Goal: Obtain resource: Obtain resource

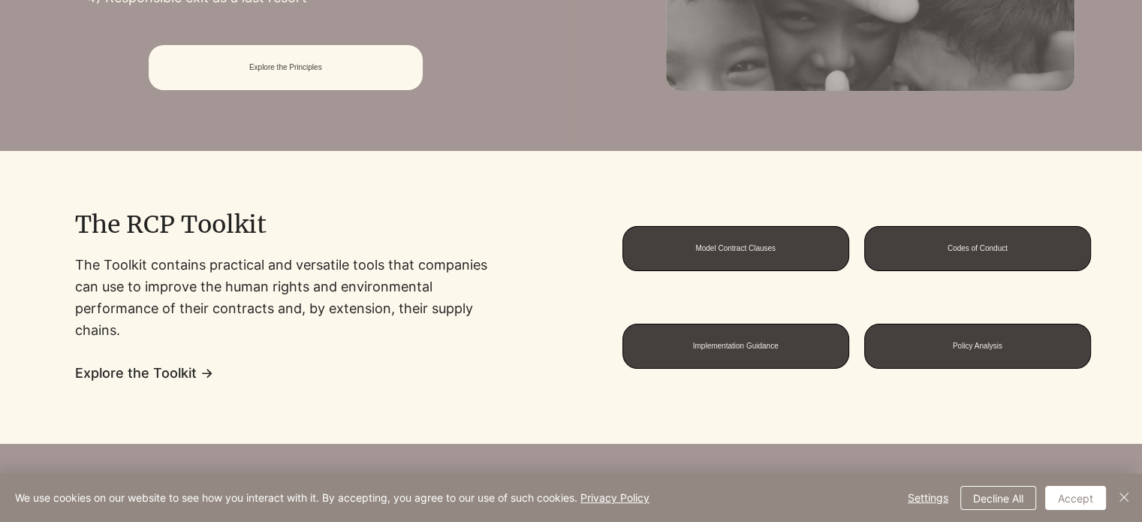
scroll to position [1051, 0]
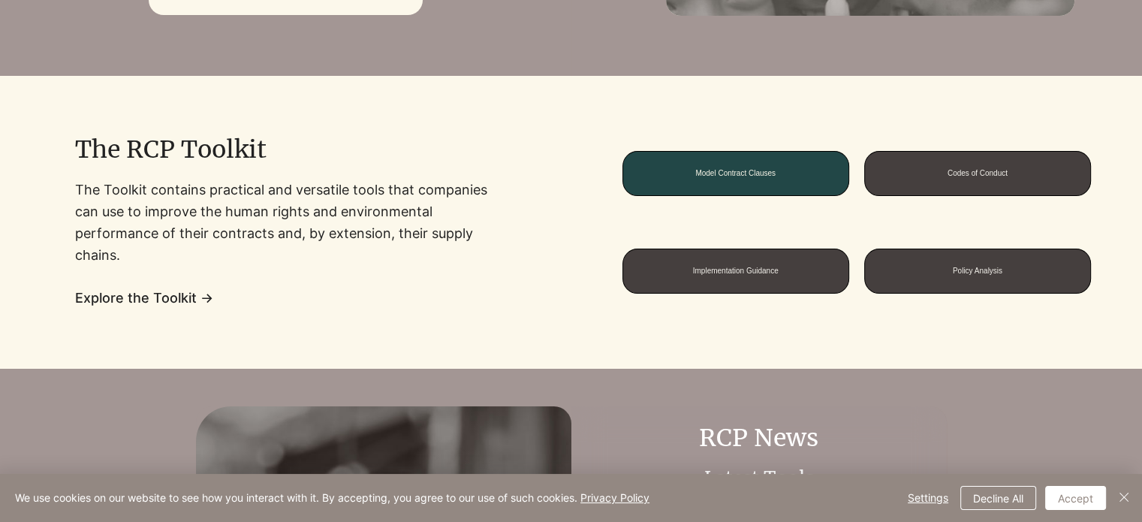
click at [752, 169] on span "Model Contract Clauses" at bounding box center [735, 173] width 80 height 8
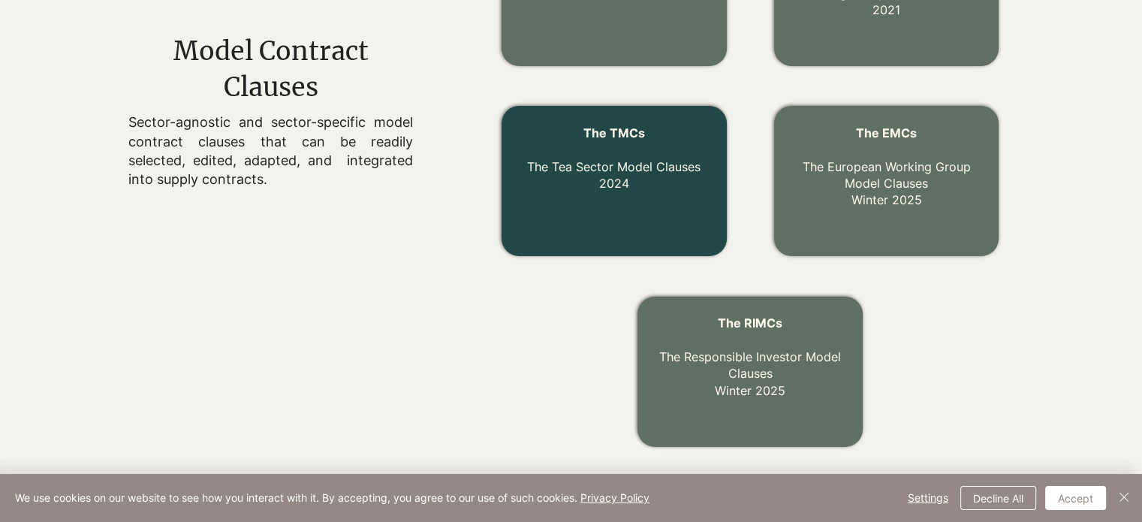
scroll to position [677, 0]
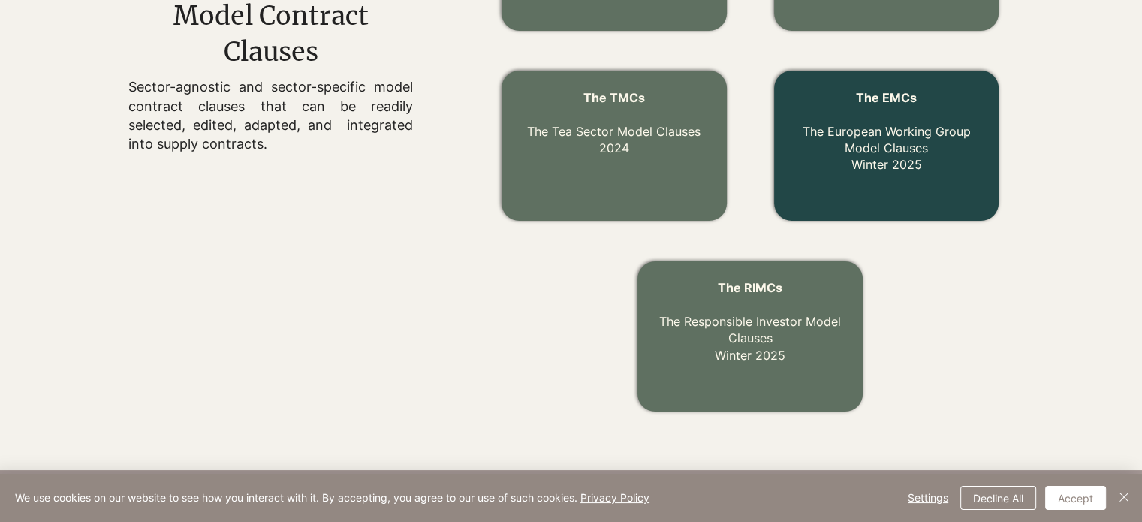
click at [871, 159] on link "The EMCs The European Working Group Model Clauses Winter 2025" at bounding box center [887, 131] width 168 height 83
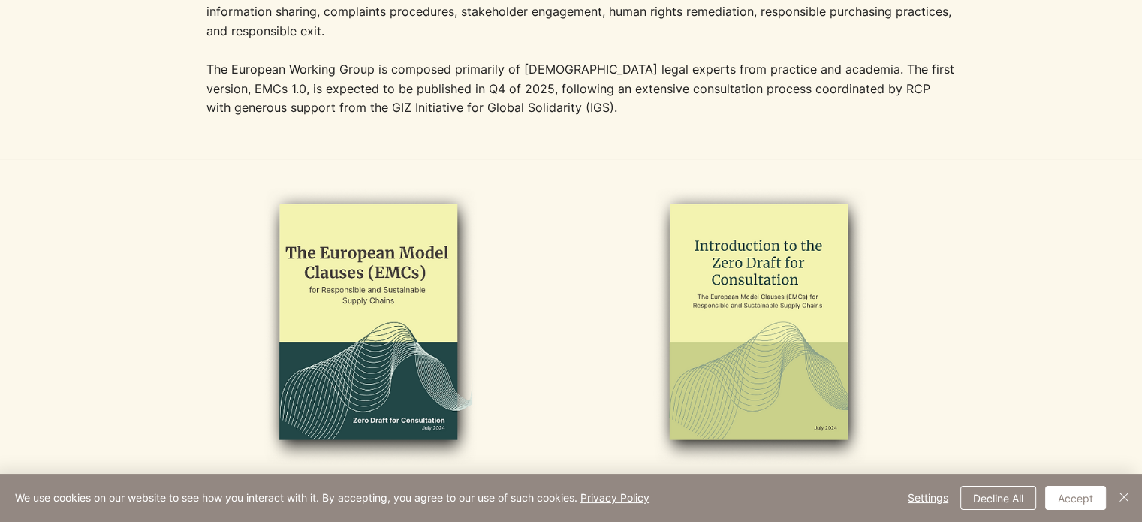
scroll to position [751, 0]
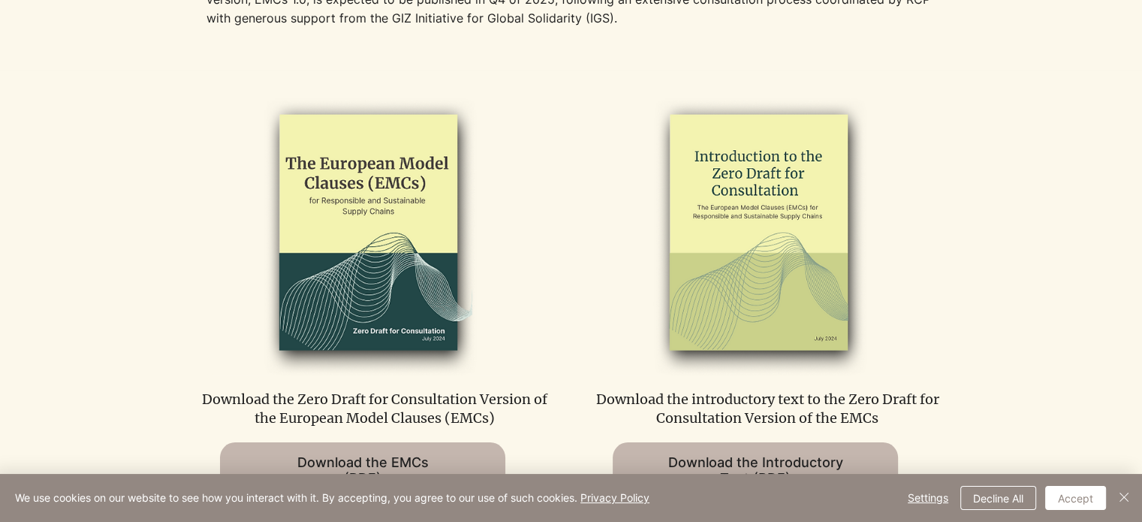
click at [751, 194] on img at bounding box center [759, 233] width 310 height 283
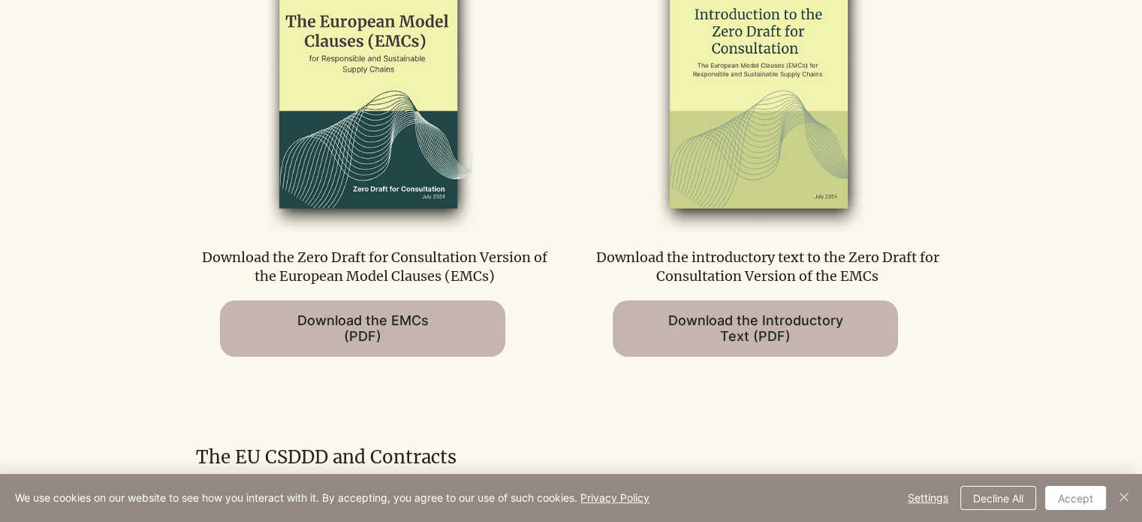
scroll to position [901, 0]
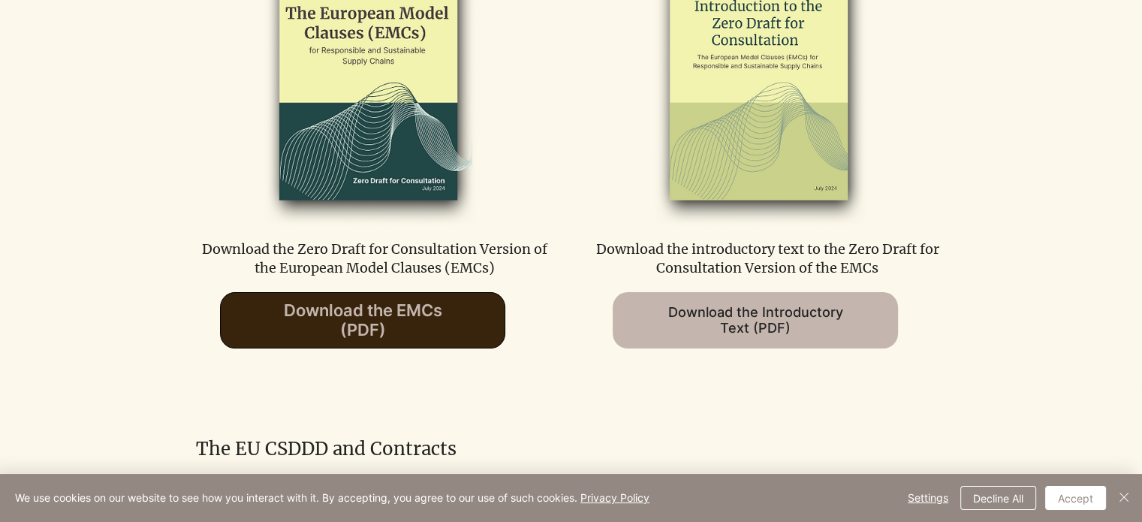
click at [339, 330] on span "Download the EMCs (PDF)" at bounding box center [363, 319] width 158 height 39
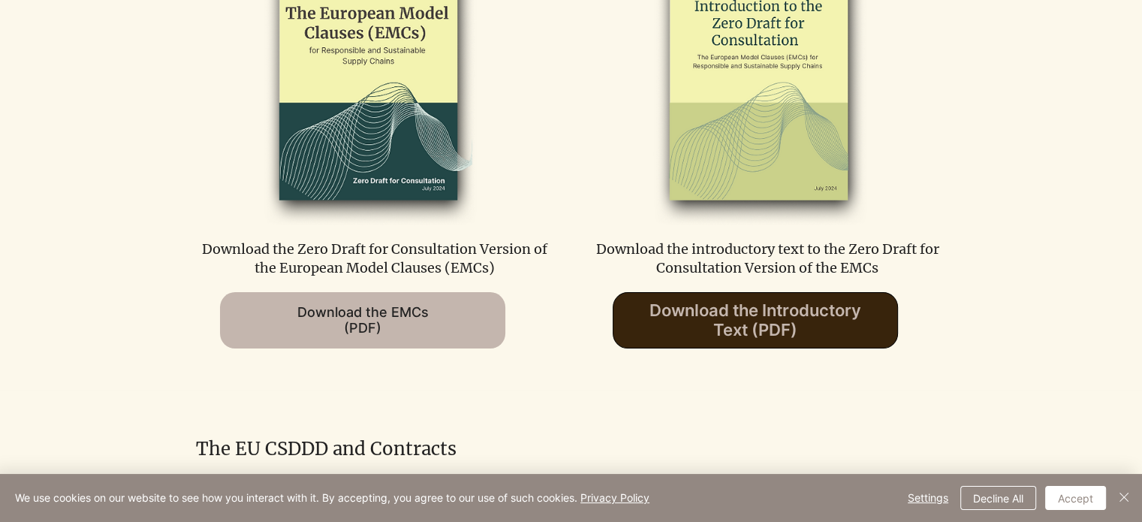
click at [771, 338] on span "Download the Introductory Text (PDF)" at bounding box center [756, 319] width 212 height 39
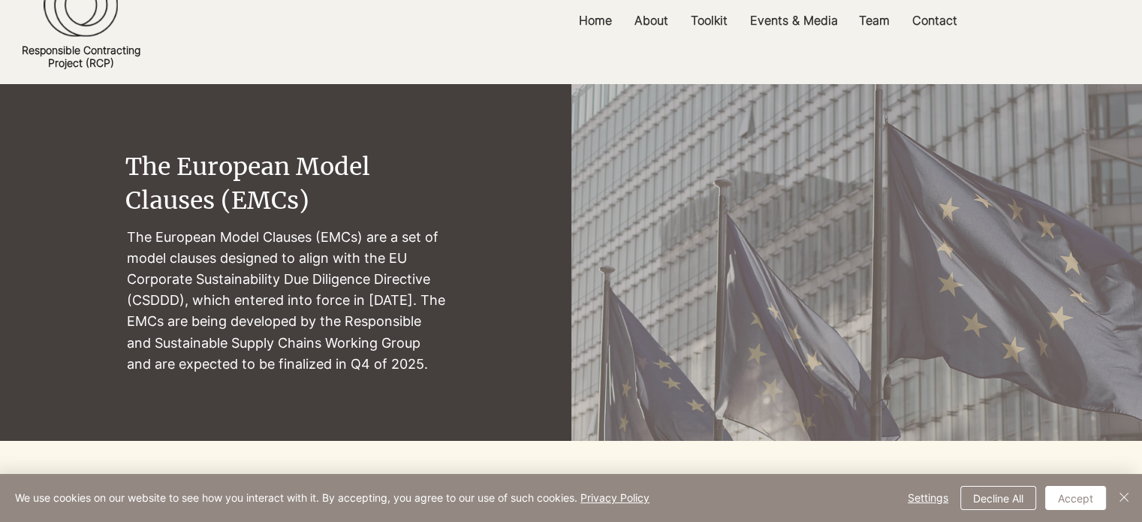
scroll to position [0, 0]
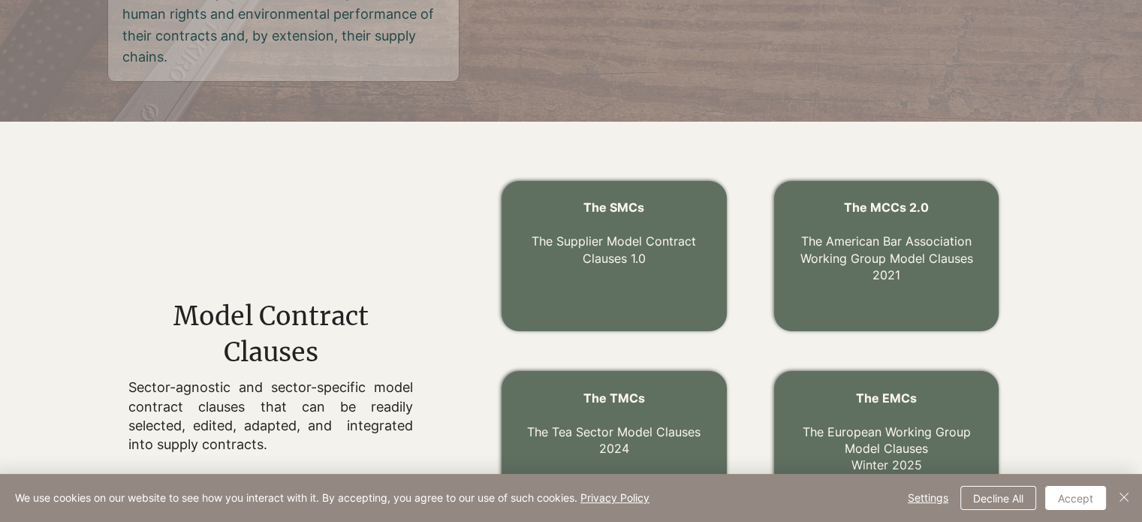
scroll to position [152, 0]
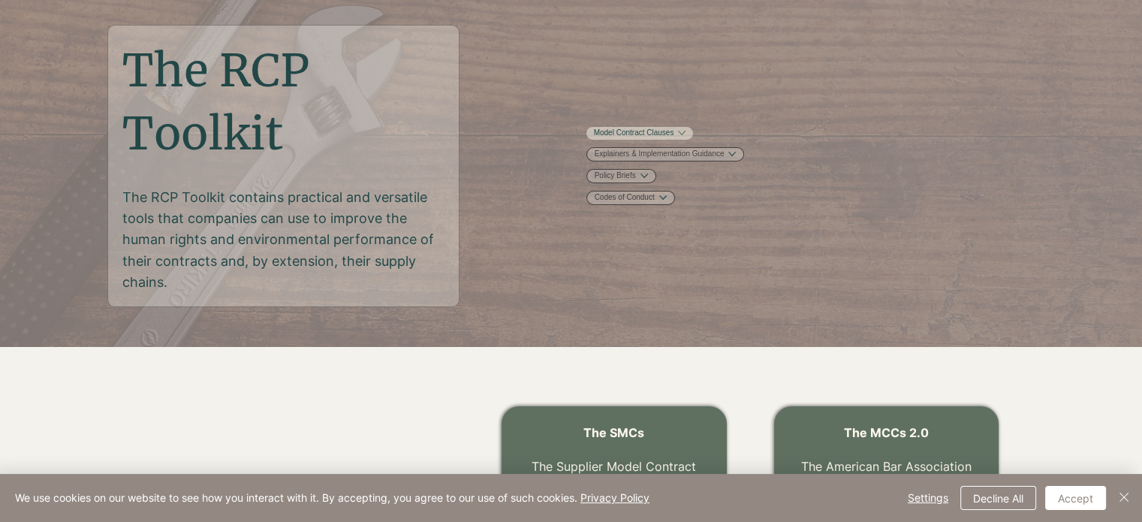
click at [686, 134] on button "More Model Contract Clauses pages" at bounding box center [682, 133] width 8 height 8
click at [654, 280] on link "Codes of Conduct" at bounding box center [624, 274] width 60 height 11
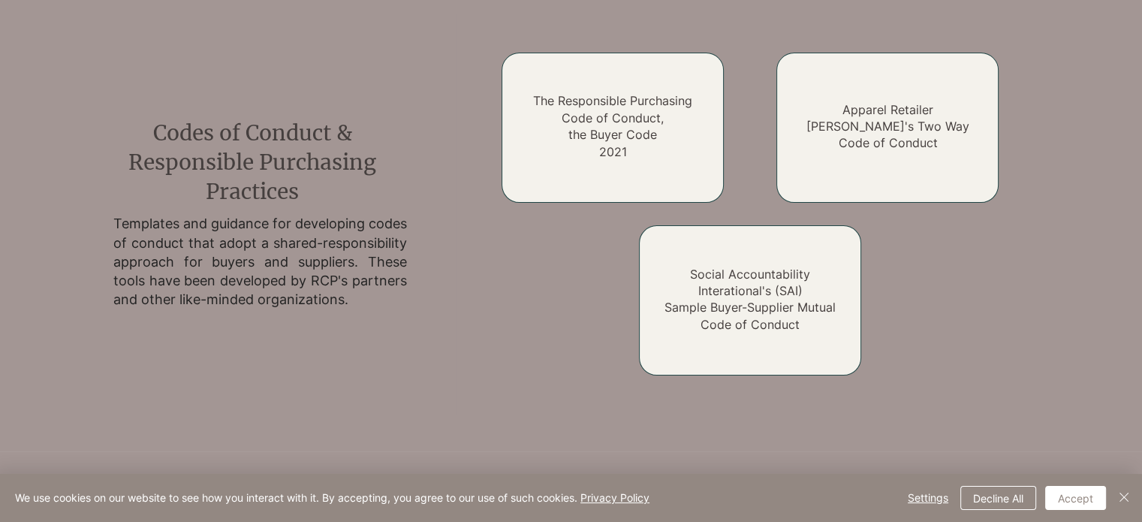
scroll to position [2197, 0]
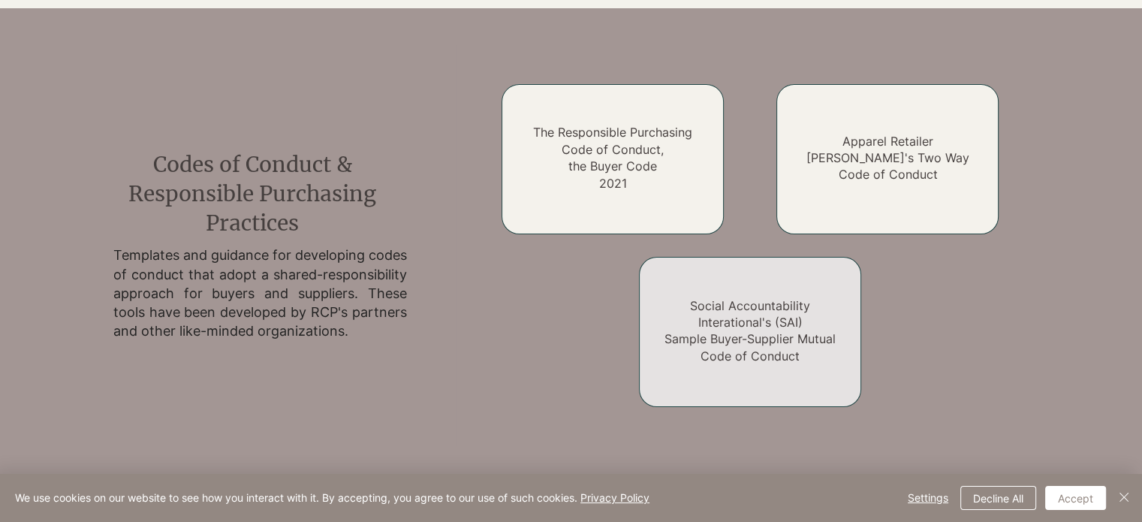
click at [720, 333] on link "Social Accountability Interational's (SAI) Sample Buyer-Supplier Mutual Code of…" at bounding box center [750, 330] width 171 height 65
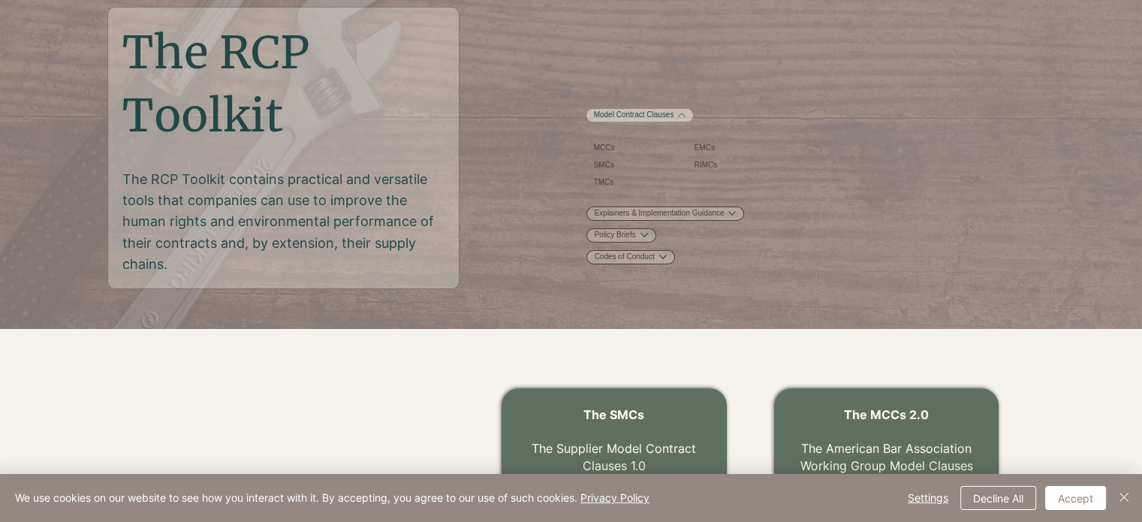
scroll to position [0, 0]
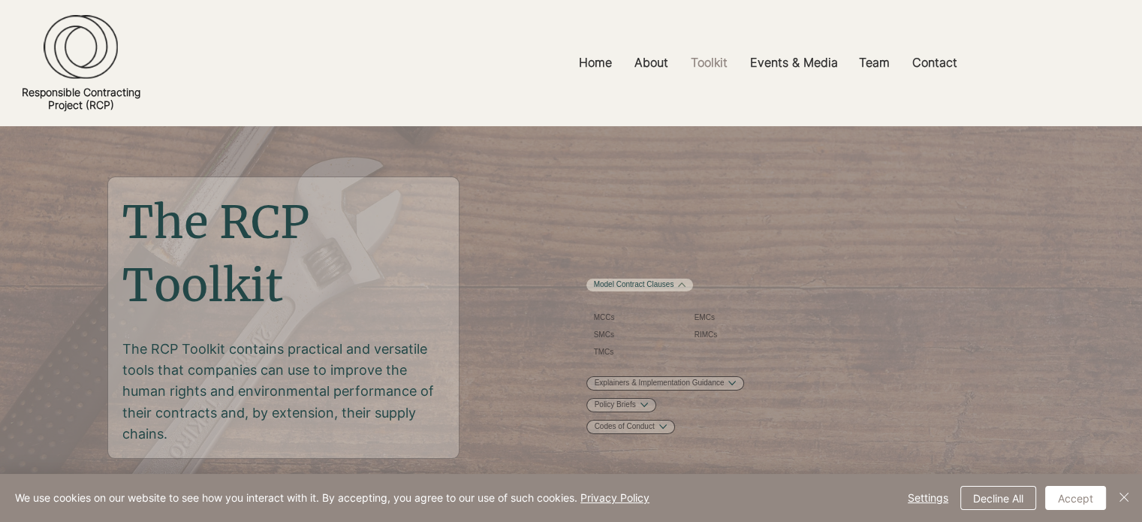
scroll to position [1051, 0]
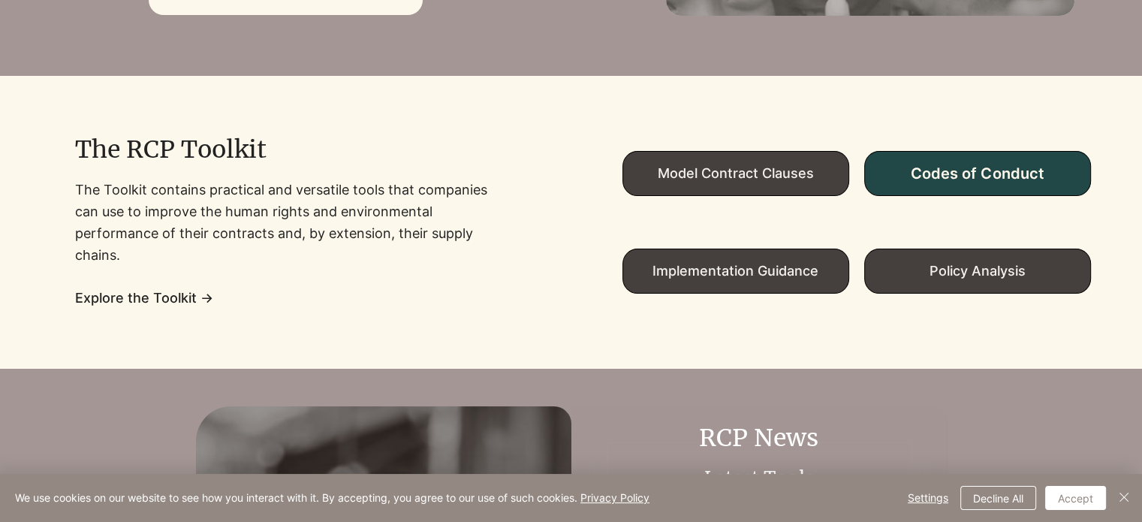
click at [986, 173] on span "Codes of Conduct" at bounding box center [977, 173] width 133 height 18
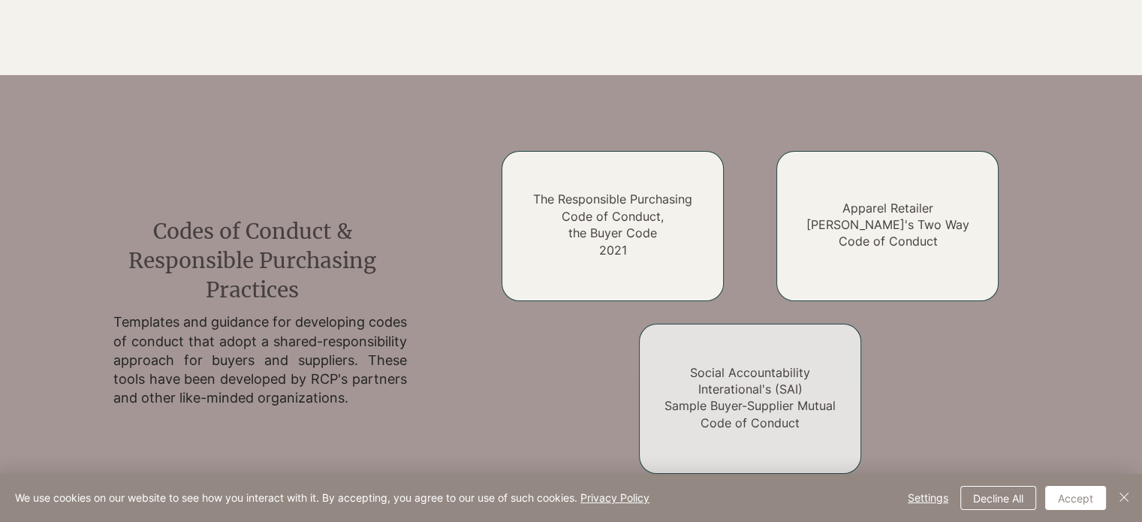
scroll to position [2122, 0]
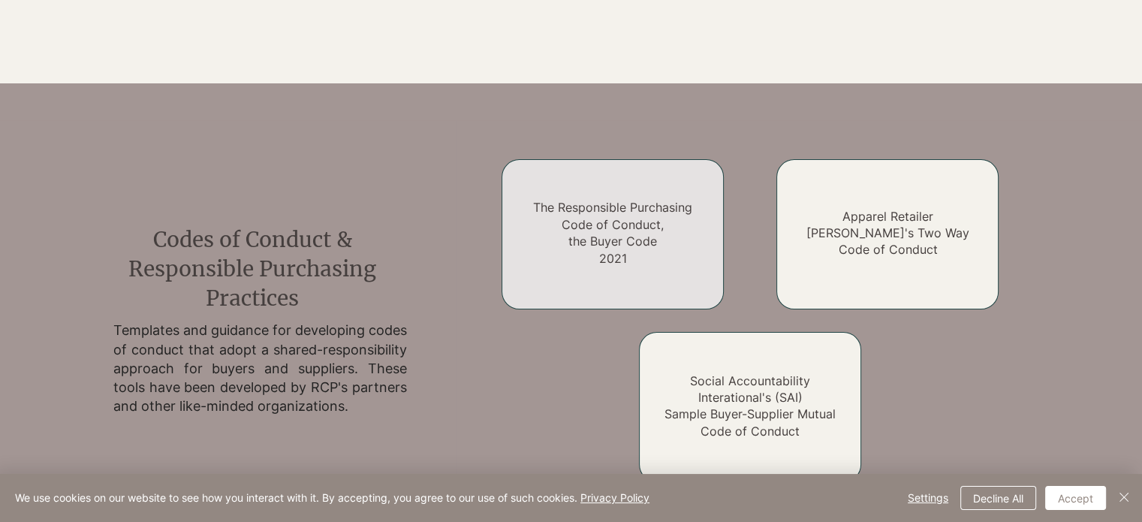
click at [642, 257] on link "The Responsible Purchasing Code of Conduct, the Buyer Code 2021" at bounding box center [612, 232] width 159 height 65
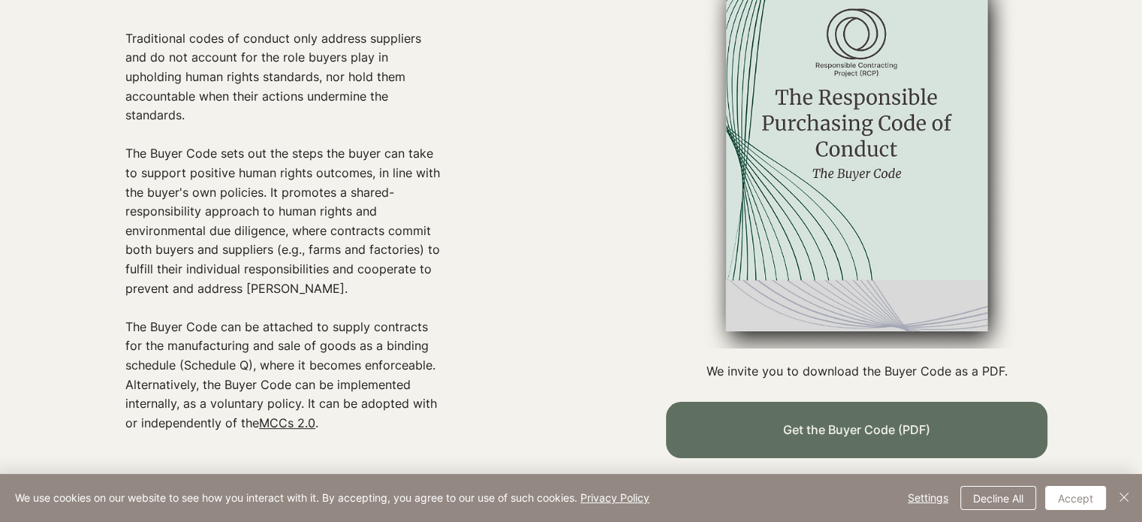
scroll to position [826, 0]
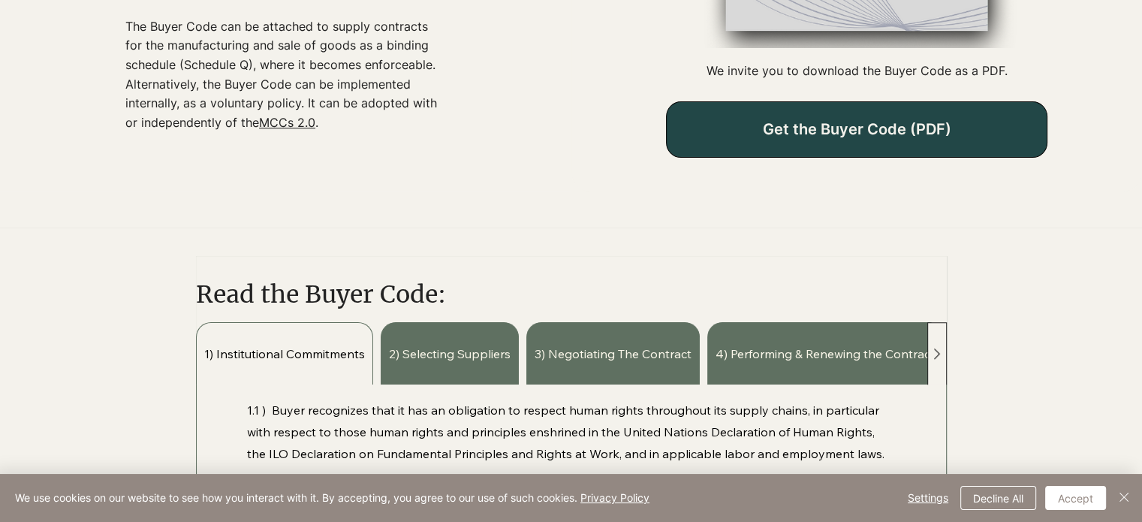
click at [788, 131] on span "Get the Buyer Code (PDF)" at bounding box center [856, 129] width 188 height 18
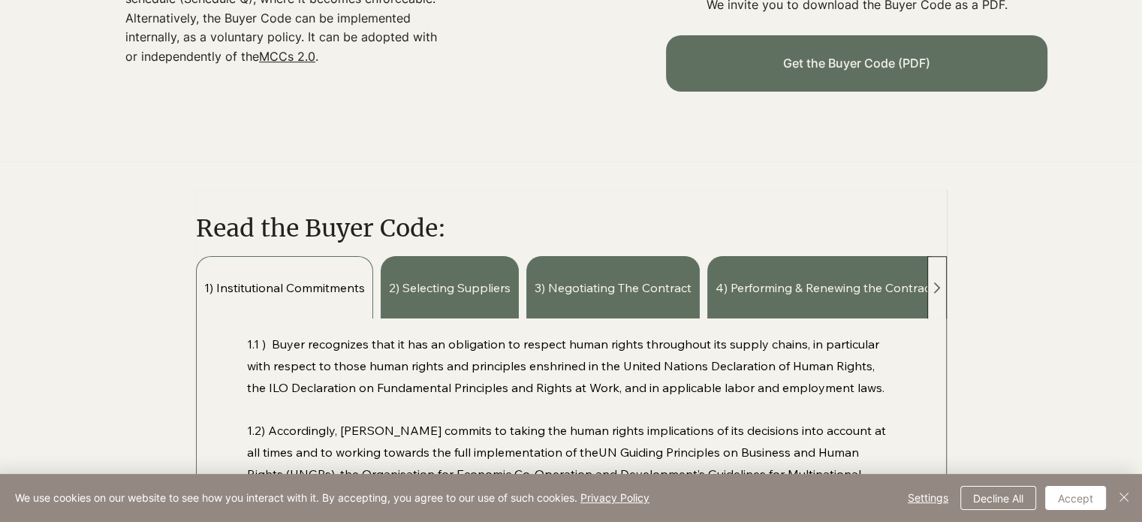
scroll to position [976, 0]
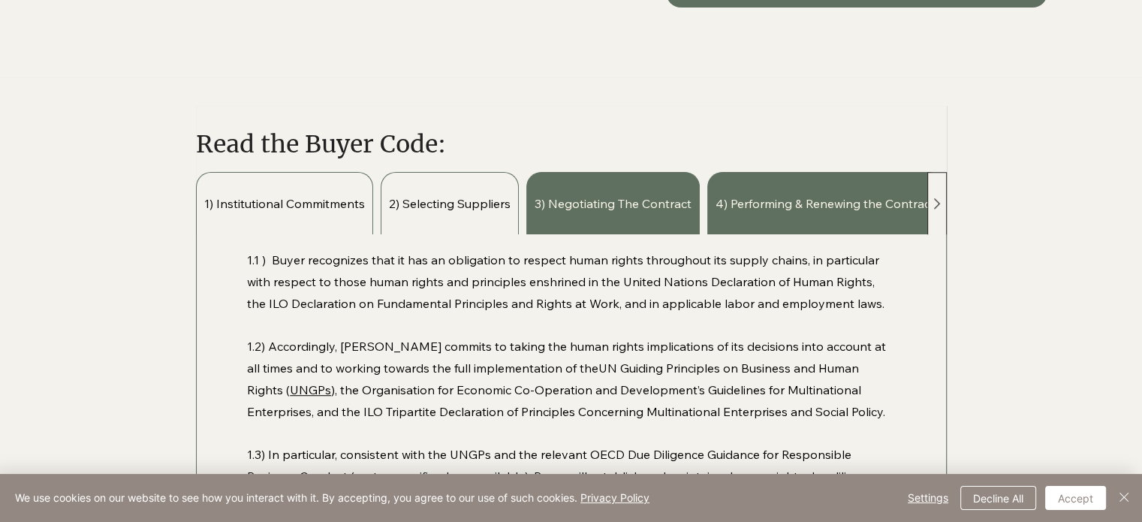
click at [478, 211] on span "2) Selecting Suppliers" at bounding box center [450, 203] width 122 height 17
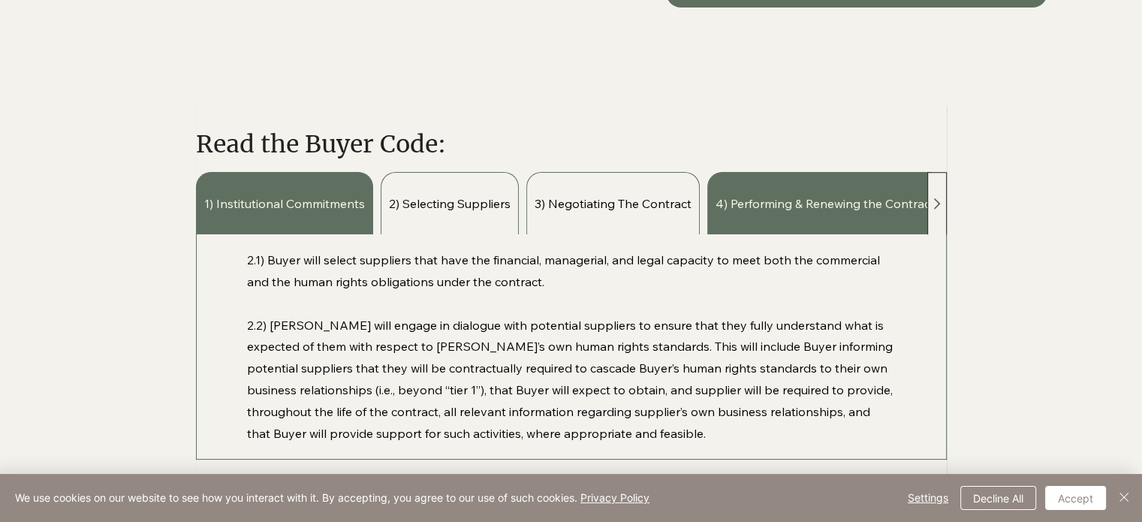
click at [612, 209] on span "3) Negotiating The Contract" at bounding box center [613, 203] width 157 height 17
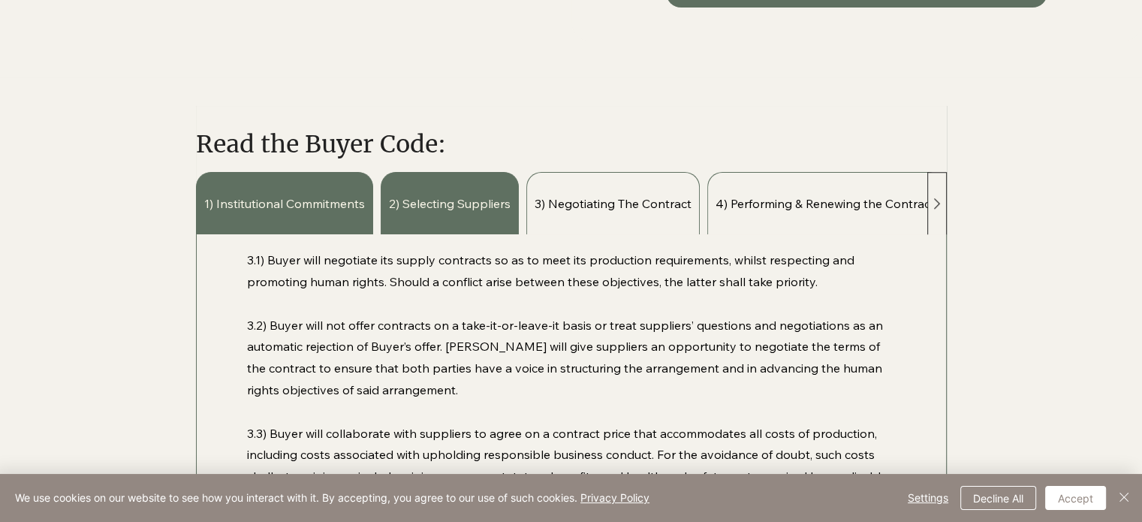
click at [791, 207] on span "4) Performing & Renewing the Contract" at bounding box center [825, 203] width 219 height 17
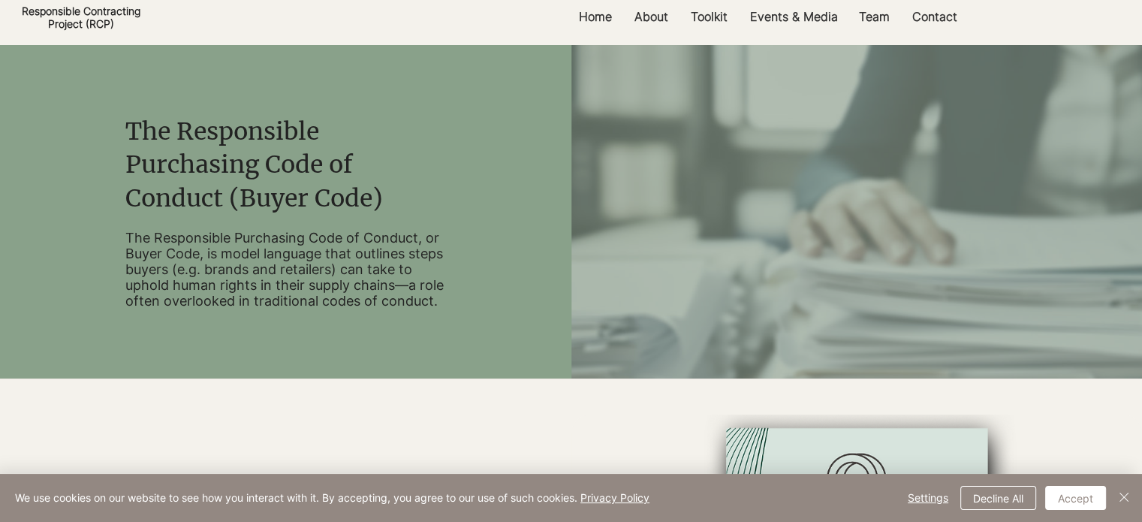
scroll to position [0, 0]
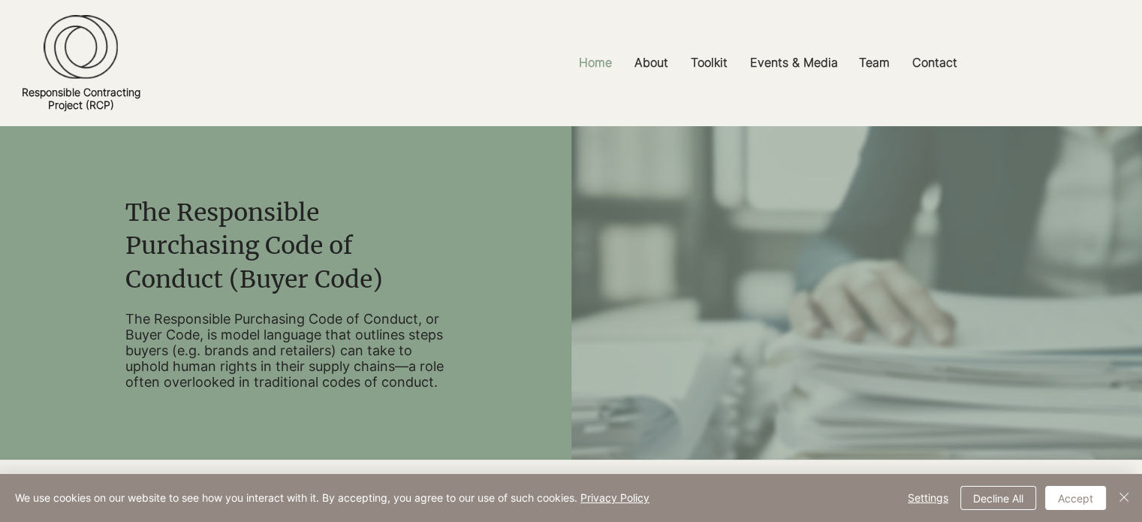
click at [578, 60] on p "Home" at bounding box center [595, 63] width 48 height 34
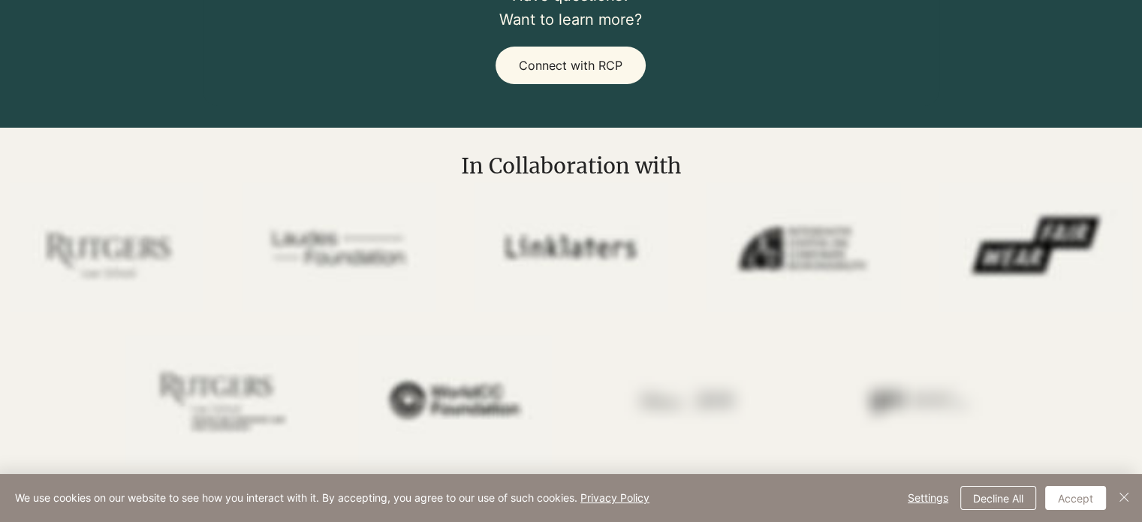
scroll to position [1051, 0]
